Goal: Register for event/course

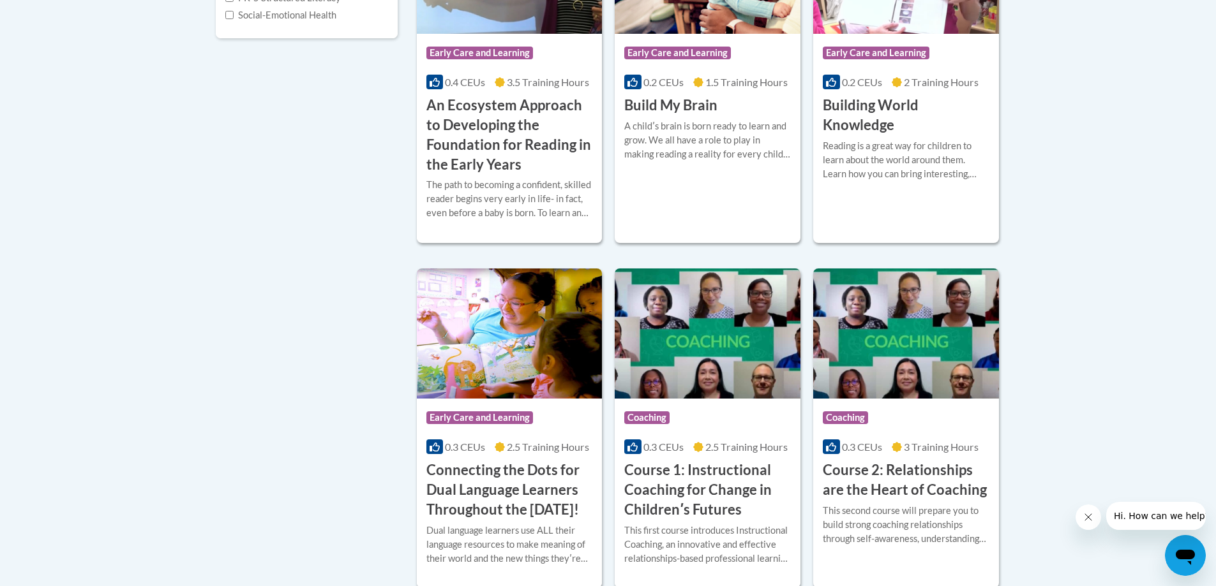
scroll to position [447, 0]
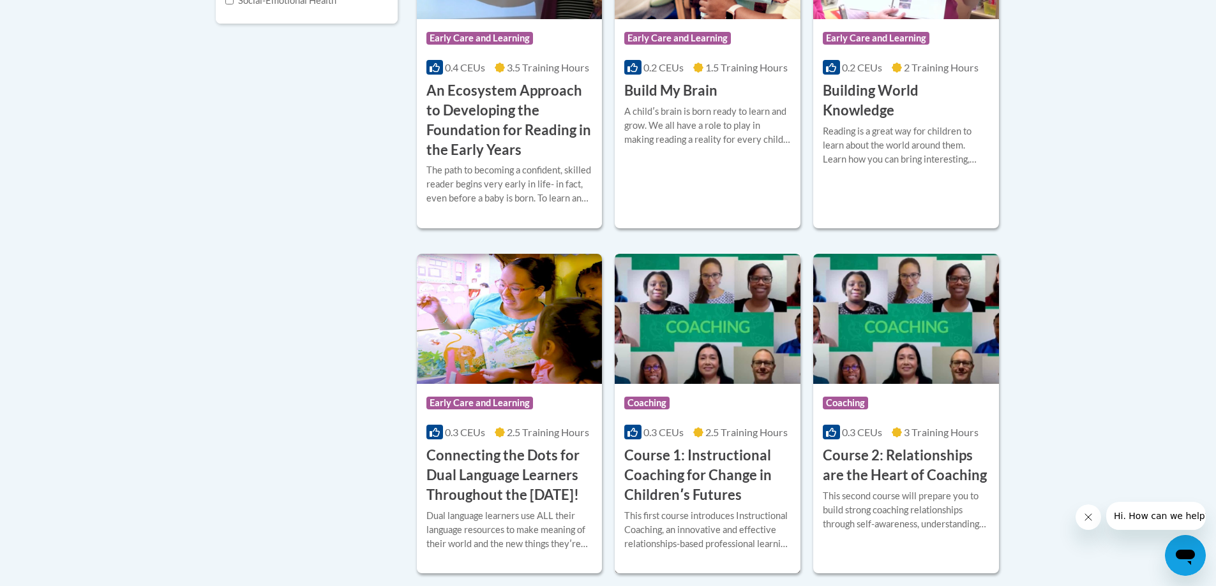
click at [754, 435] on span "2.5 Training Hours" at bounding box center [746, 432] width 82 height 12
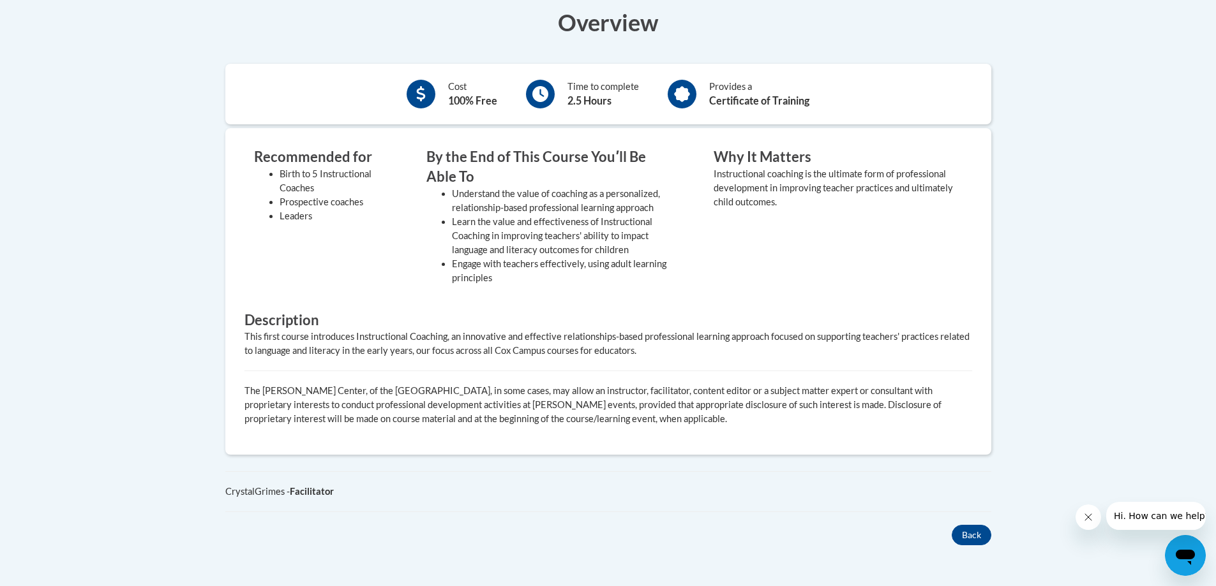
scroll to position [447, 0]
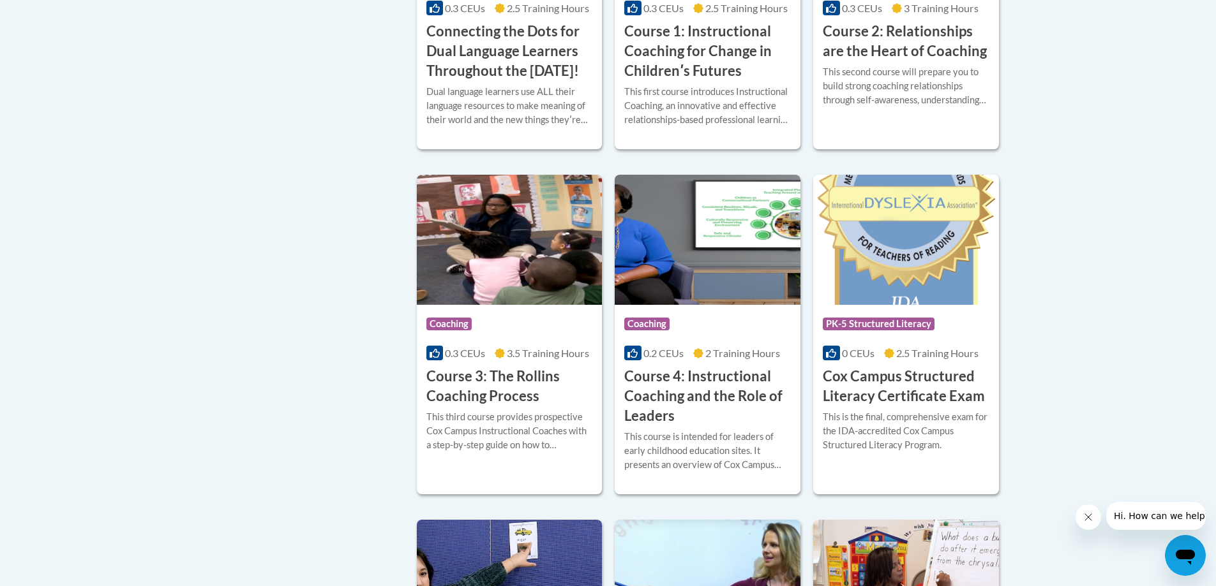
scroll to position [893, 0]
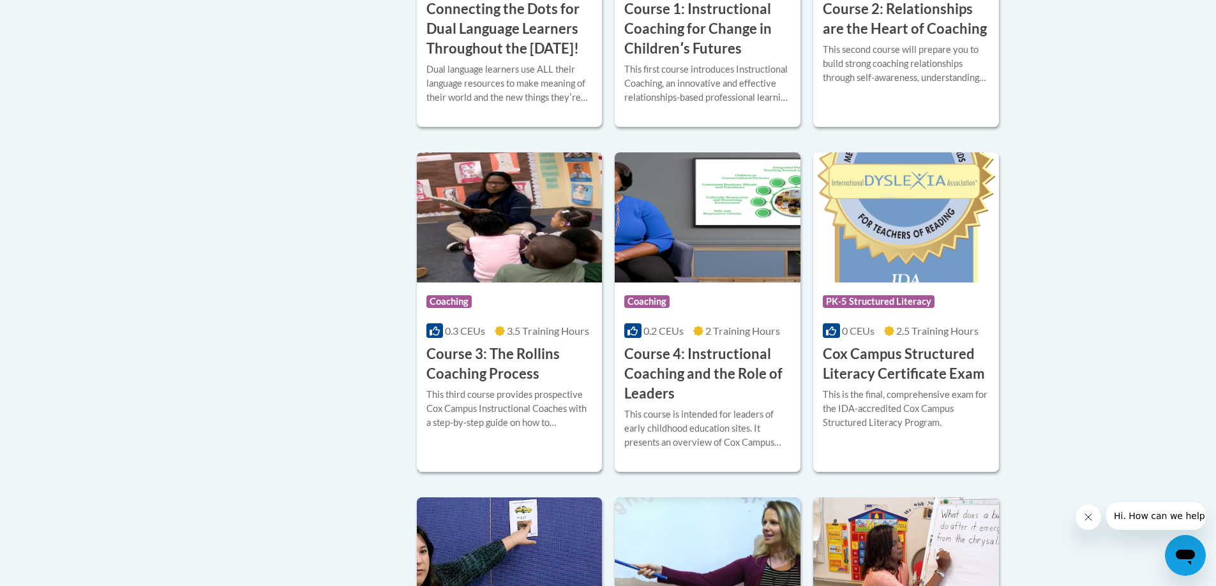
click at [566, 449] on div "More Info Enroll This third course provides prospective Cox Campus Instructiona…" at bounding box center [510, 416] width 186 height 65
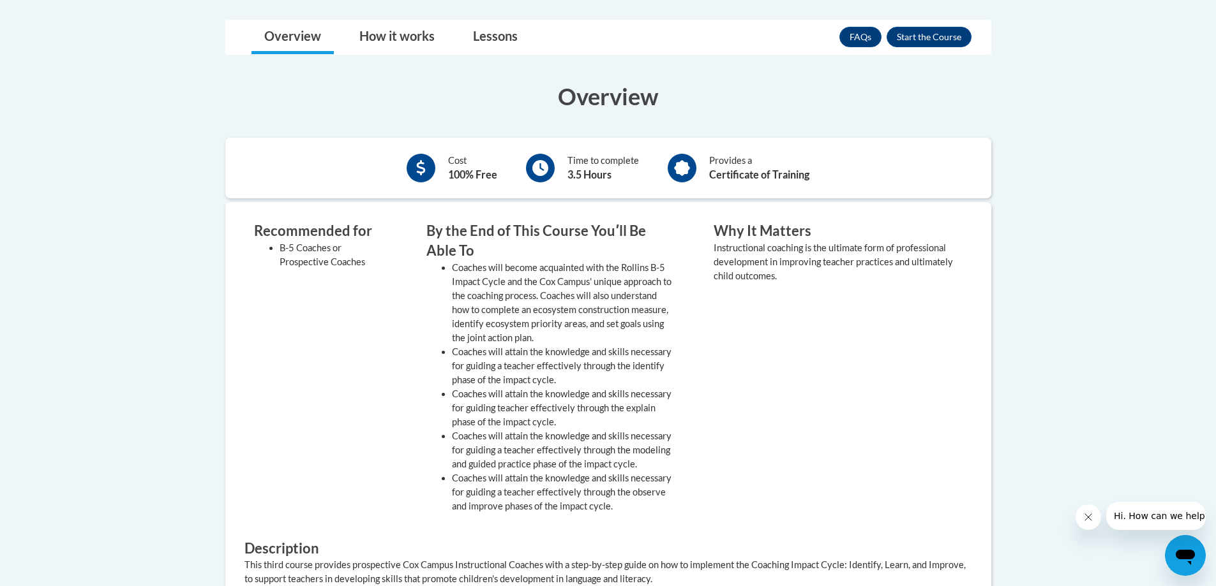
scroll to position [383, 0]
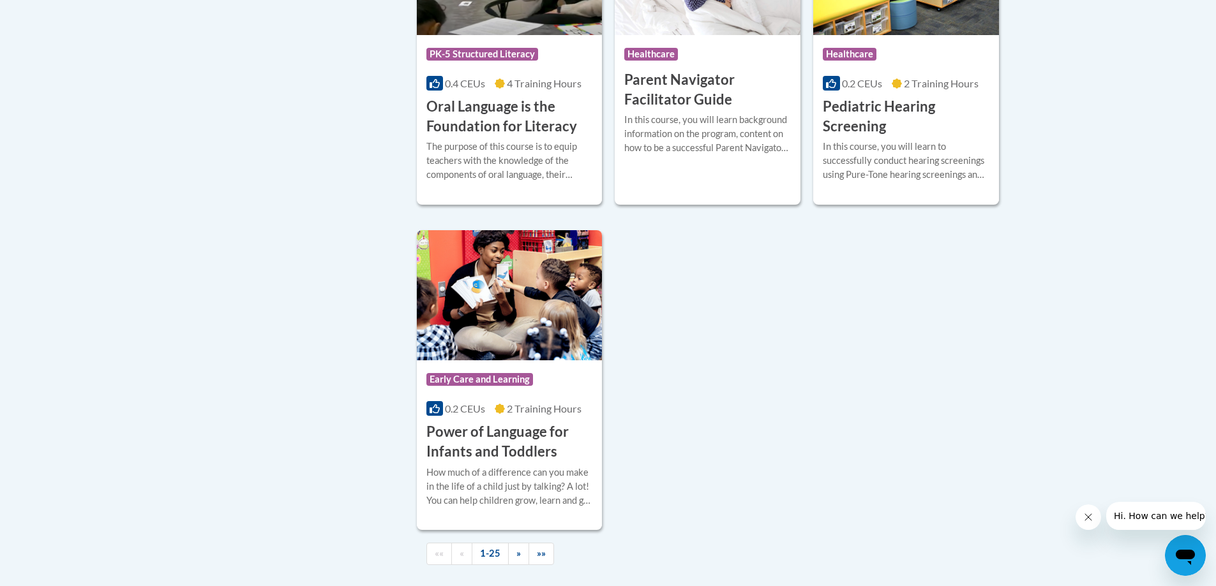
scroll to position [2868, 0]
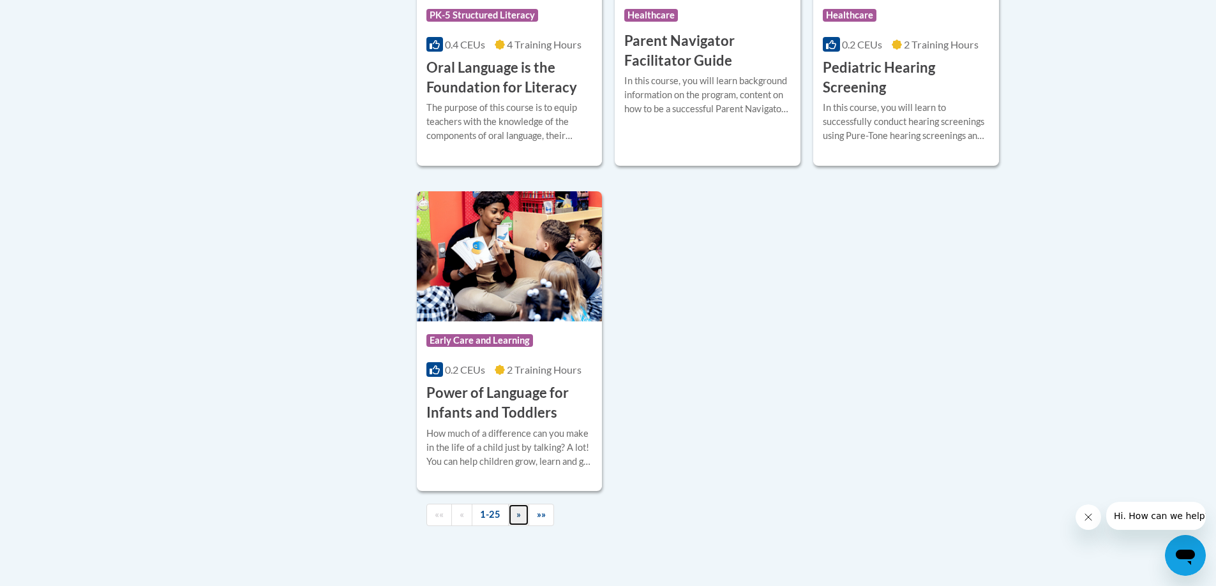
click at [516, 520] on span "»" at bounding box center [518, 514] width 4 height 11
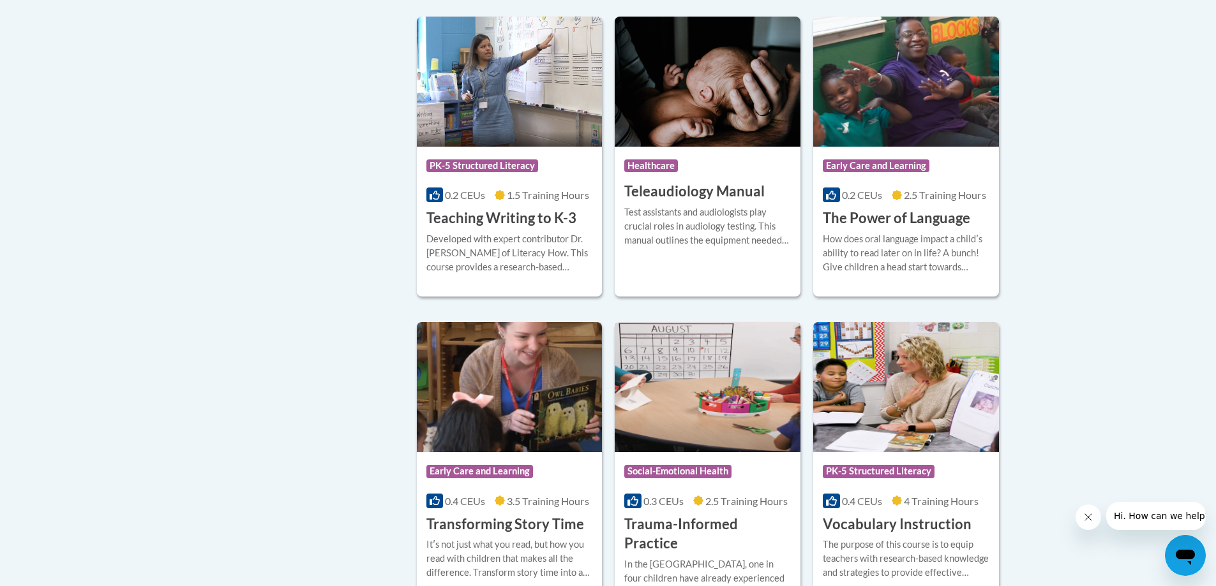
scroll to position [1897, 0]
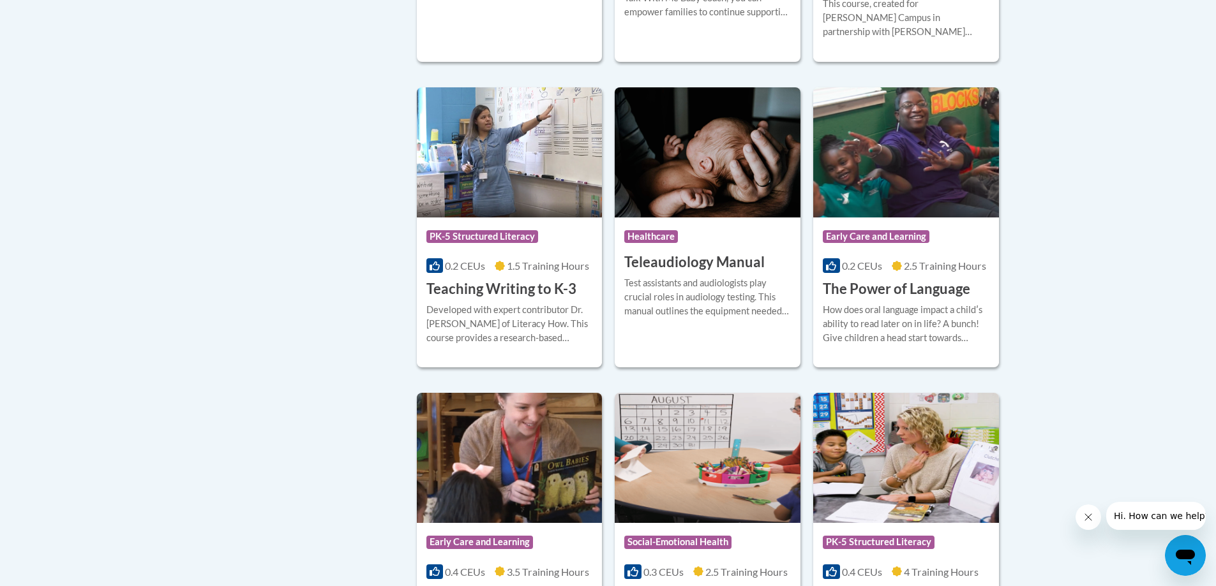
drag, startPoint x: 641, startPoint y: 271, endPoint x: 335, endPoint y: 212, distance: 311.9
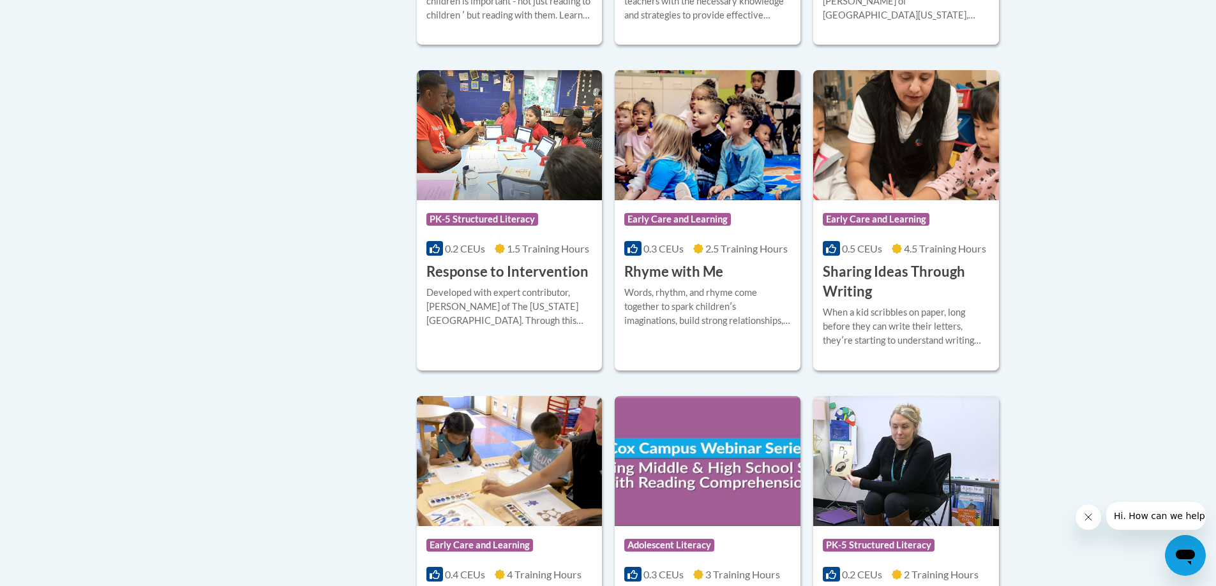
scroll to position [876, 0]
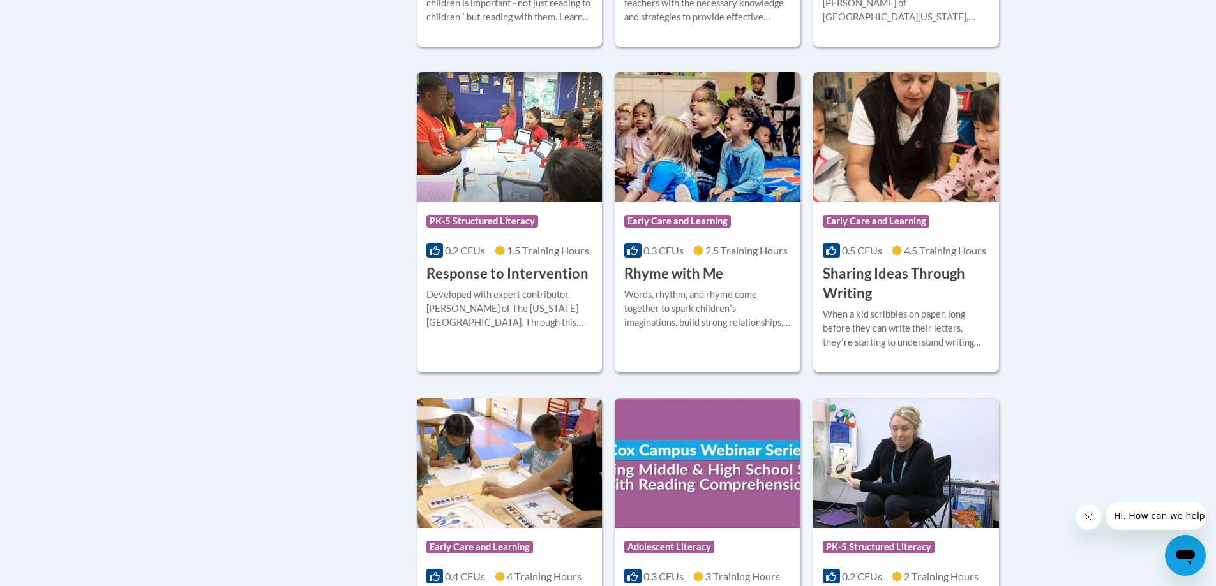
click at [932, 282] on h3 "Sharing Ideas Through Writing" at bounding box center [906, 284] width 167 height 40
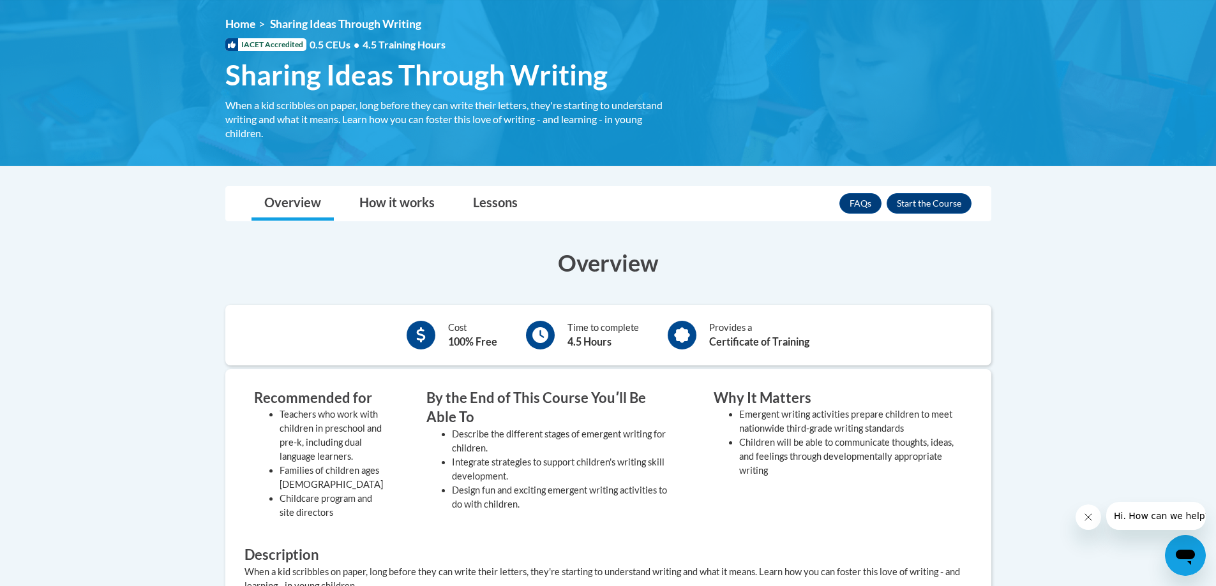
scroll to position [255, 0]
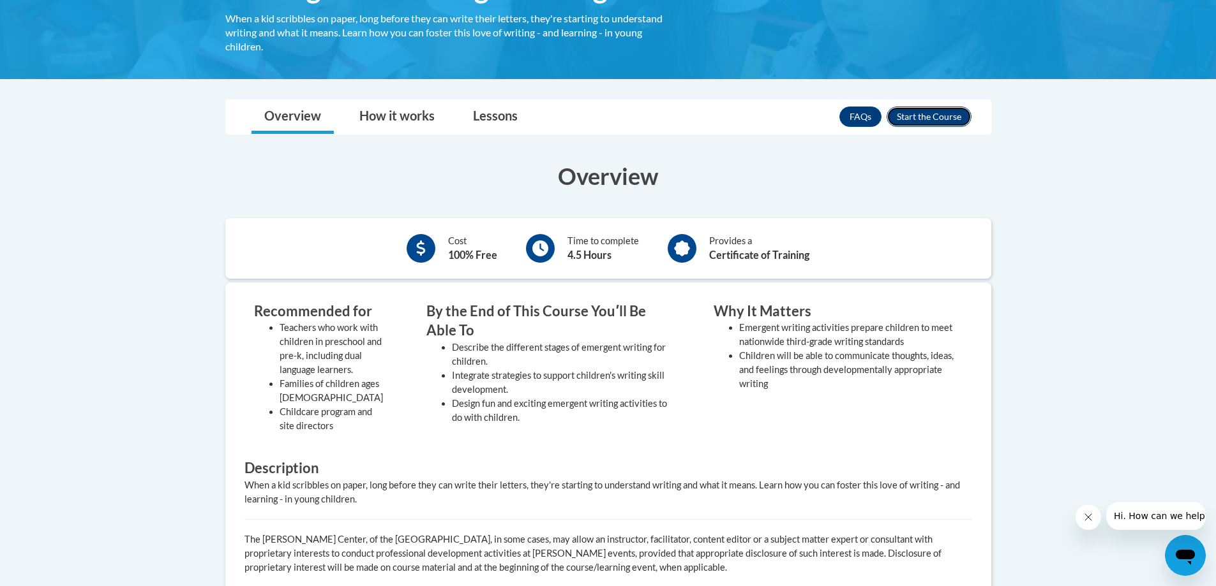
click at [927, 122] on button "Enroll" at bounding box center [928, 117] width 85 height 20
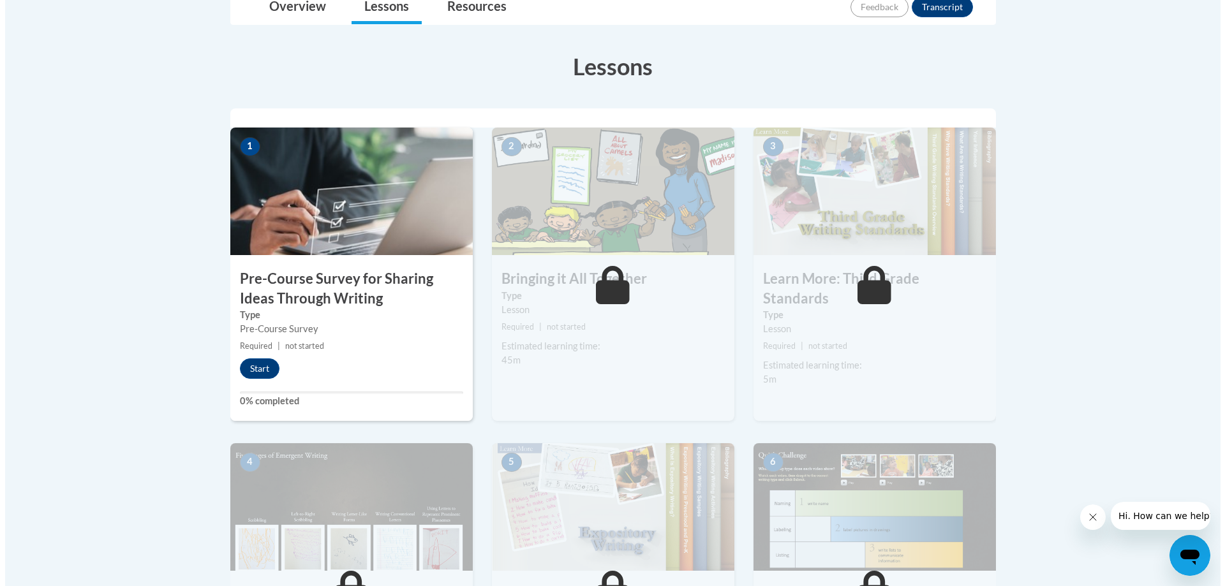
scroll to position [319, 0]
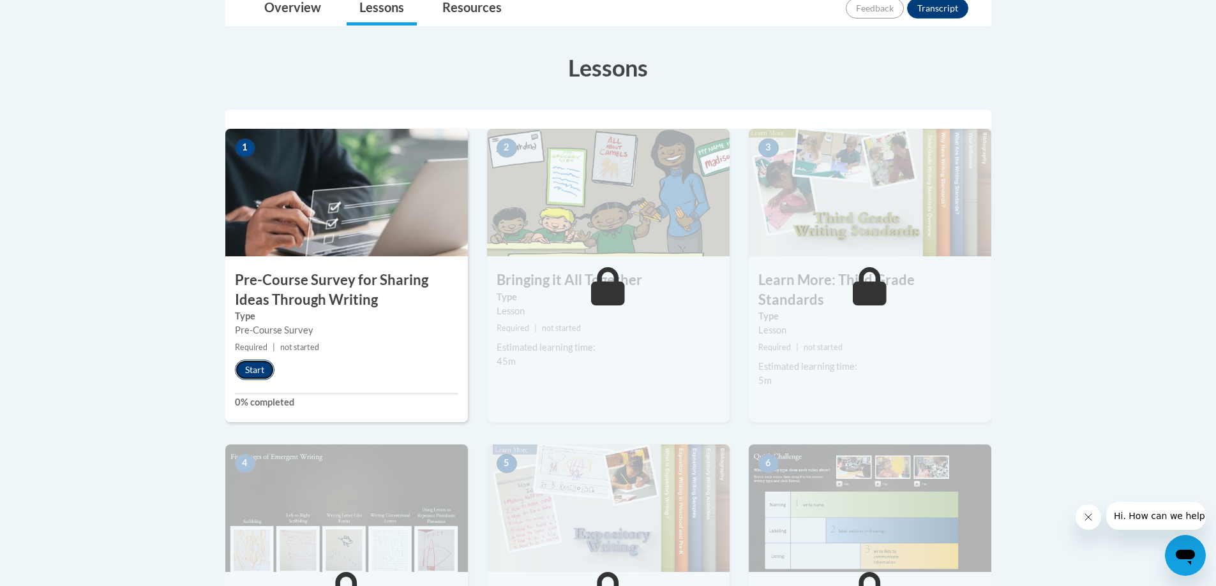
click at [265, 376] on button "Start" at bounding box center [255, 370] width 40 height 20
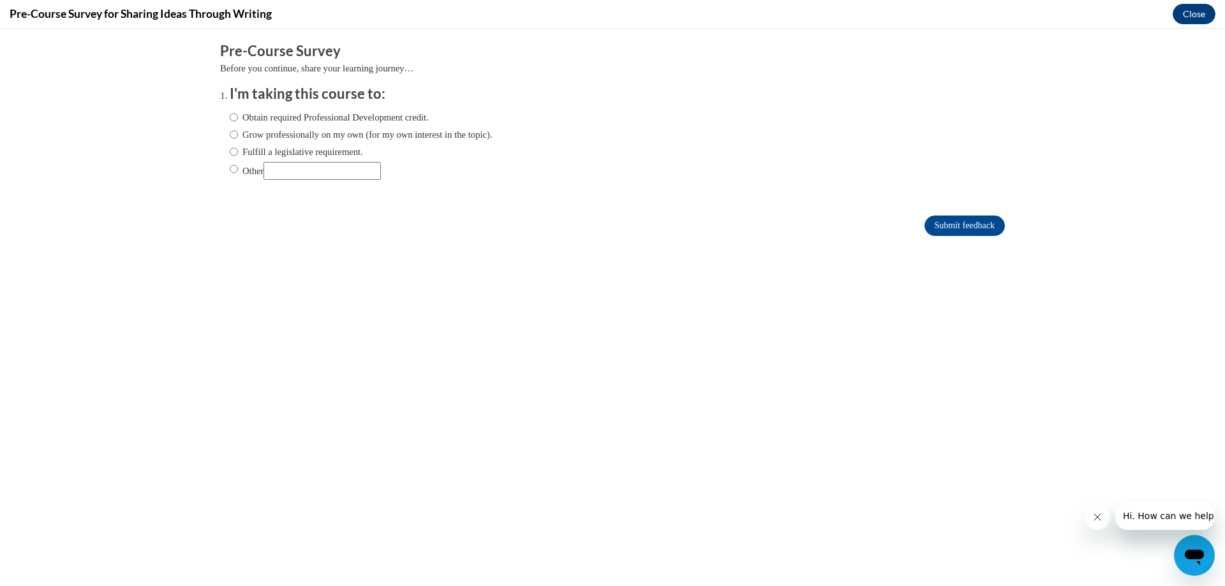
scroll to position [0, 0]
click at [378, 121] on label "Obtain required Professional Development credit." at bounding box center [329, 117] width 199 height 14
click at [238, 121] on input "Obtain required Professional Development credit." at bounding box center [234, 117] width 8 height 14
radio input "true"
click at [378, 131] on label "Grow professionally on my own (for my own interest in the topic)." at bounding box center [361, 135] width 263 height 14
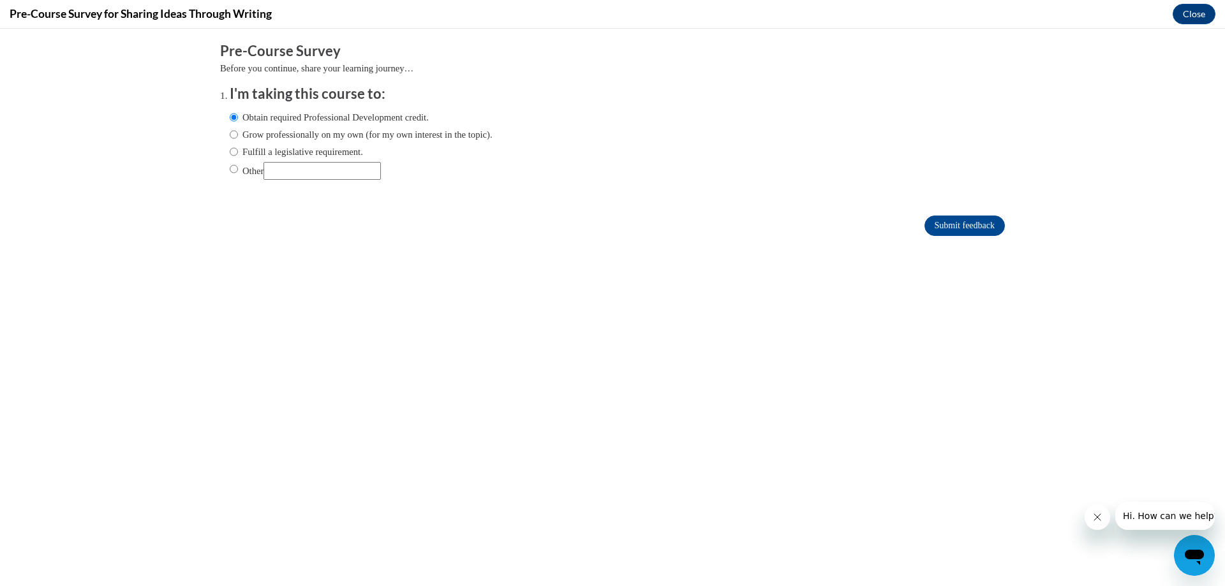
click at [238, 131] on input "Grow professionally on my own (for my own interest in the topic)." at bounding box center [234, 135] width 8 height 14
radio input "true"
click at [377, 116] on label "Obtain required Professional Development credit." at bounding box center [329, 117] width 199 height 14
click at [238, 116] on input "Obtain required Professional Development credit." at bounding box center [234, 117] width 8 height 14
radio input "true"
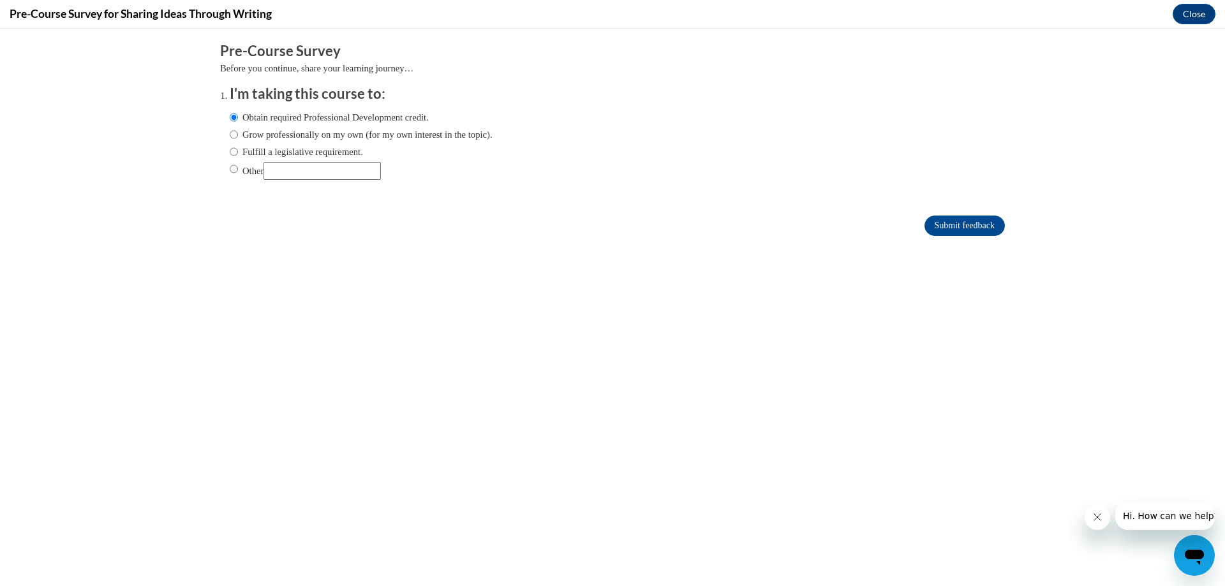
click at [368, 131] on label "Grow professionally on my own (for my own interest in the topic)." at bounding box center [361, 135] width 263 height 14
click at [238, 131] on input "Grow professionally on my own (for my own interest in the topic)." at bounding box center [234, 135] width 8 height 14
radio input "true"
click at [939, 225] on input "Submit feedback" at bounding box center [965, 226] width 80 height 20
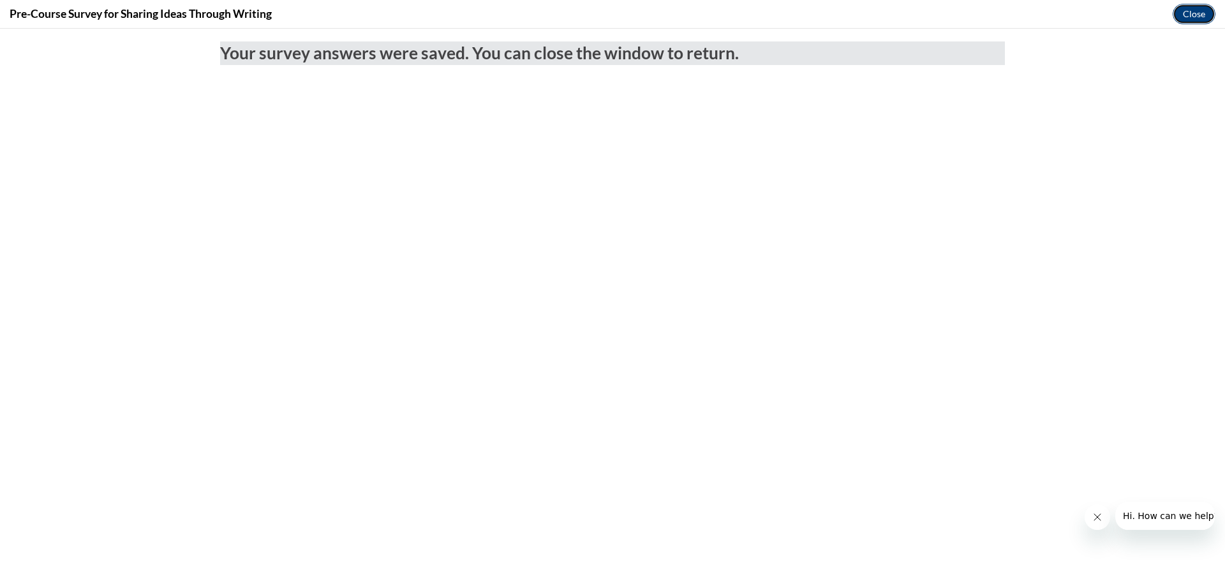
click at [1175, 13] on button "Close" at bounding box center [1194, 14] width 43 height 20
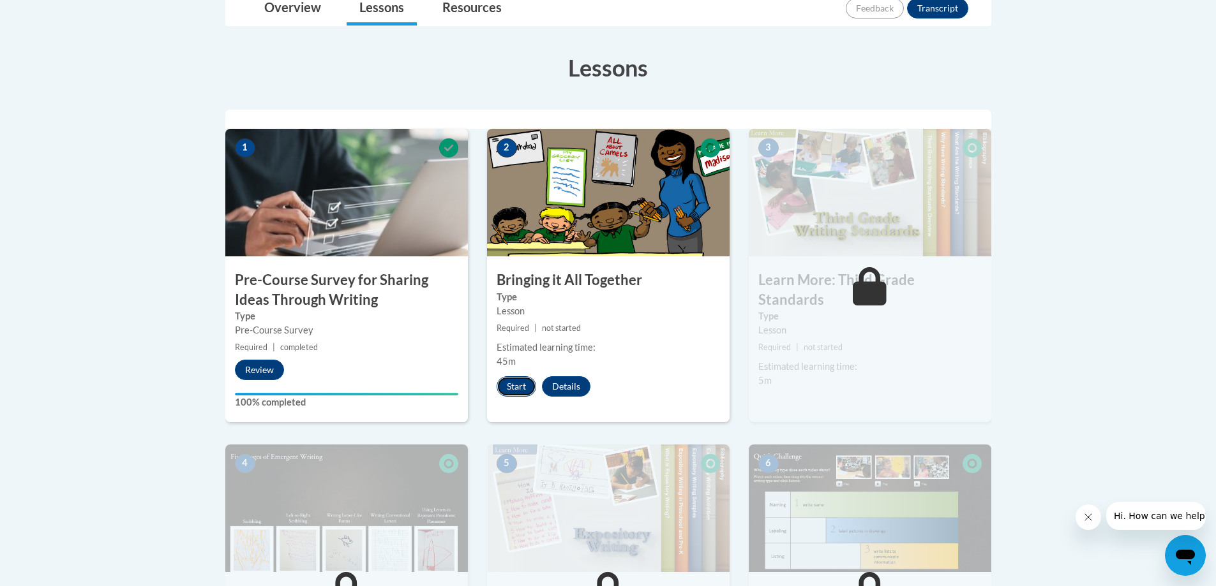
click at [509, 384] on button "Start" at bounding box center [516, 387] width 40 height 20
